Goal: Find specific page/section: Find specific page/section

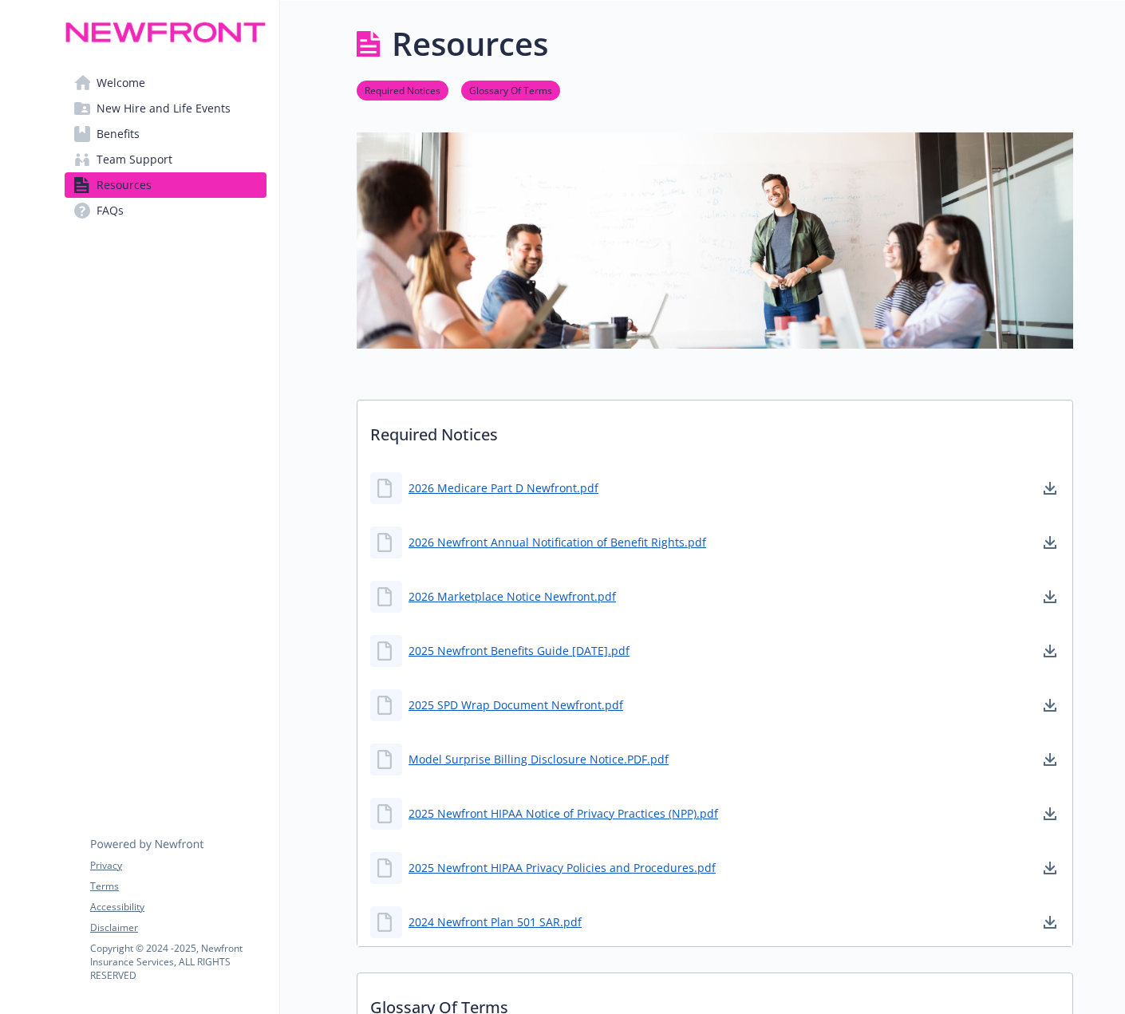
scroll to position [80, 0]
